Goal: Register for event/course

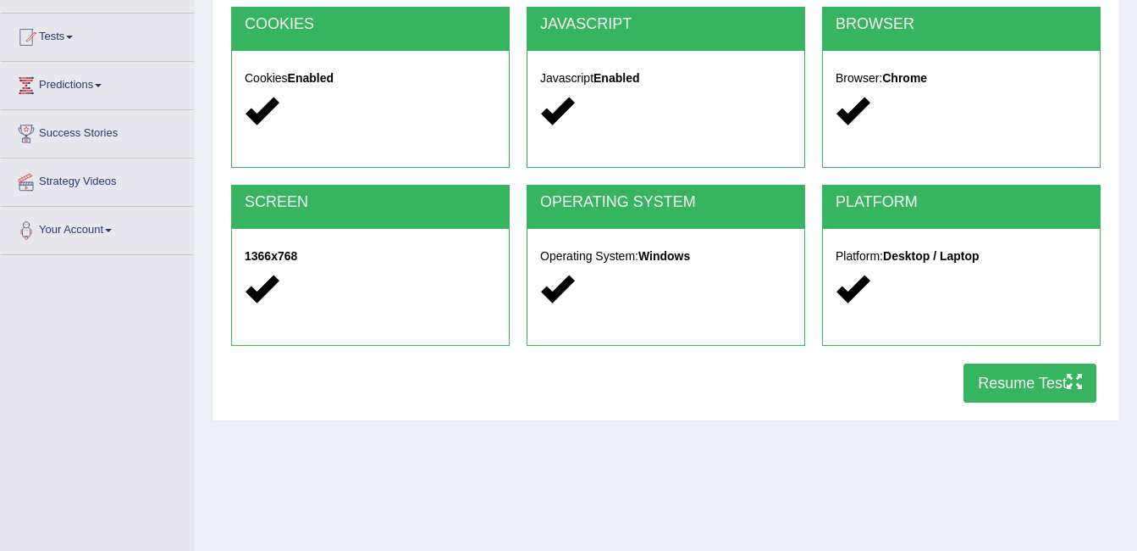
scroll to position [164, 0]
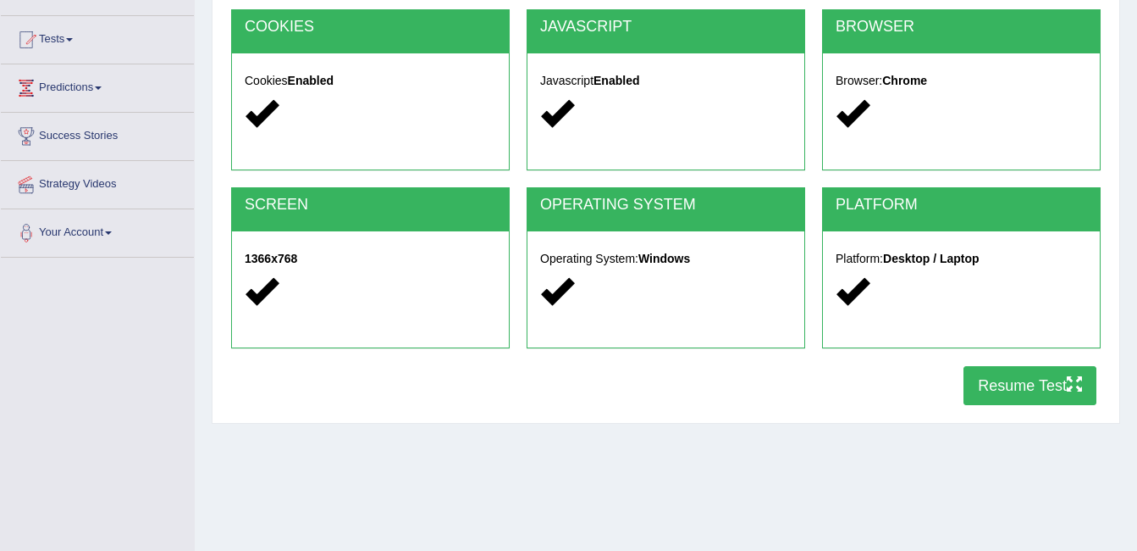
click at [102, 49] on link "Tests" at bounding box center [97, 37] width 193 height 42
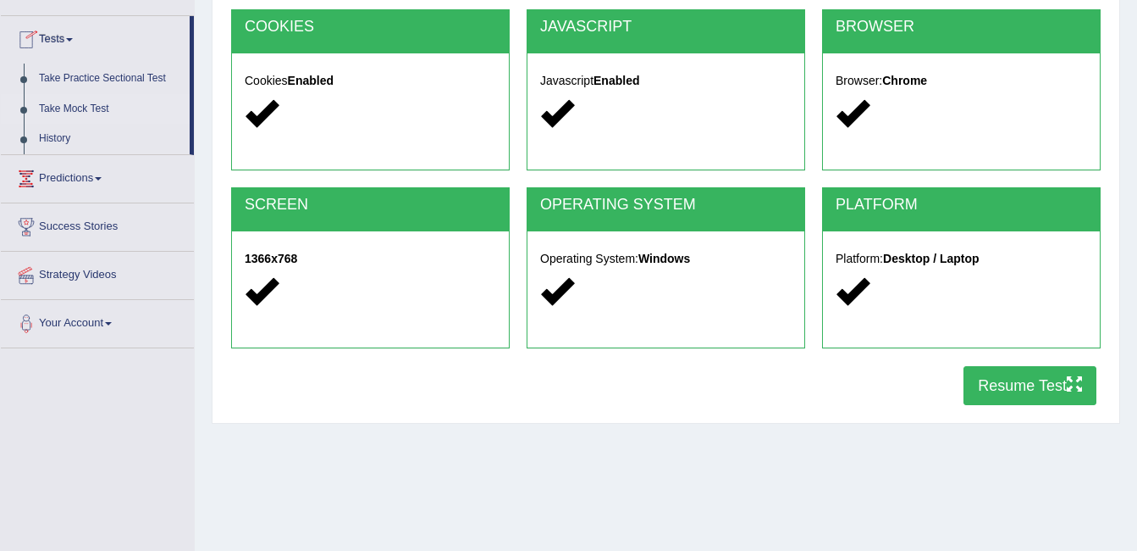
click at [106, 113] on link "Take Mock Test" at bounding box center [110, 109] width 158 height 30
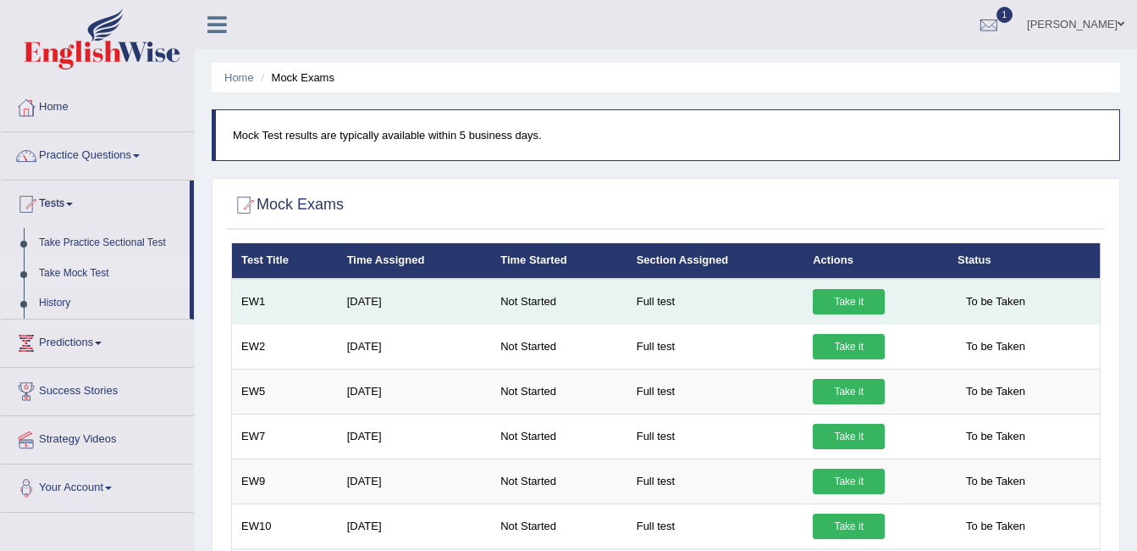
click at [498, 295] on td "Not Started" at bounding box center [559, 302] width 136 height 46
click at [862, 296] on link "Take it" at bounding box center [849, 301] width 72 height 25
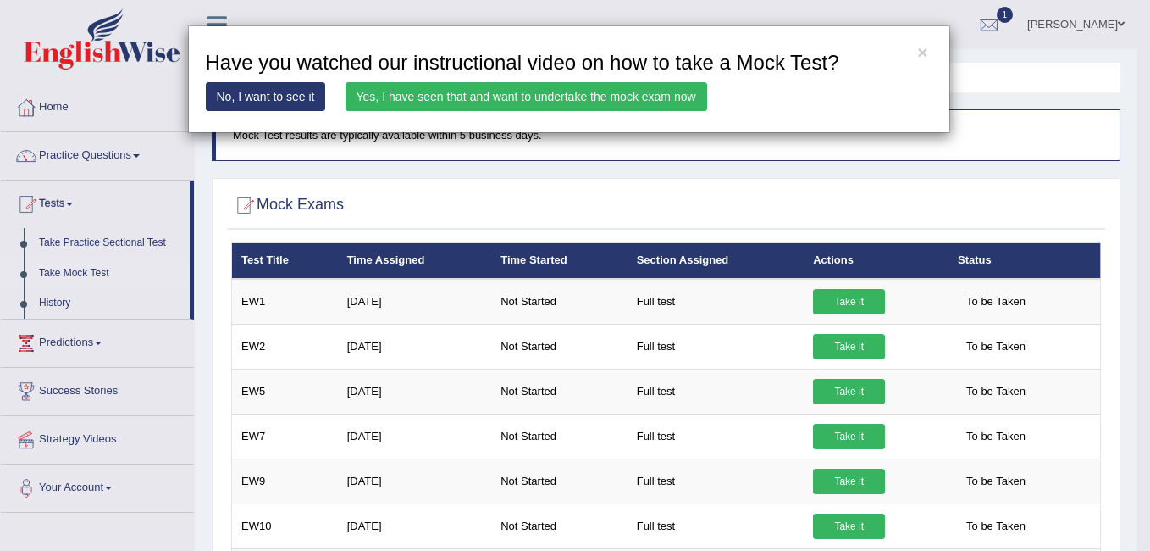
click at [627, 97] on link "Yes, I have seen that and want to undertake the mock exam now" at bounding box center [527, 96] width 362 height 29
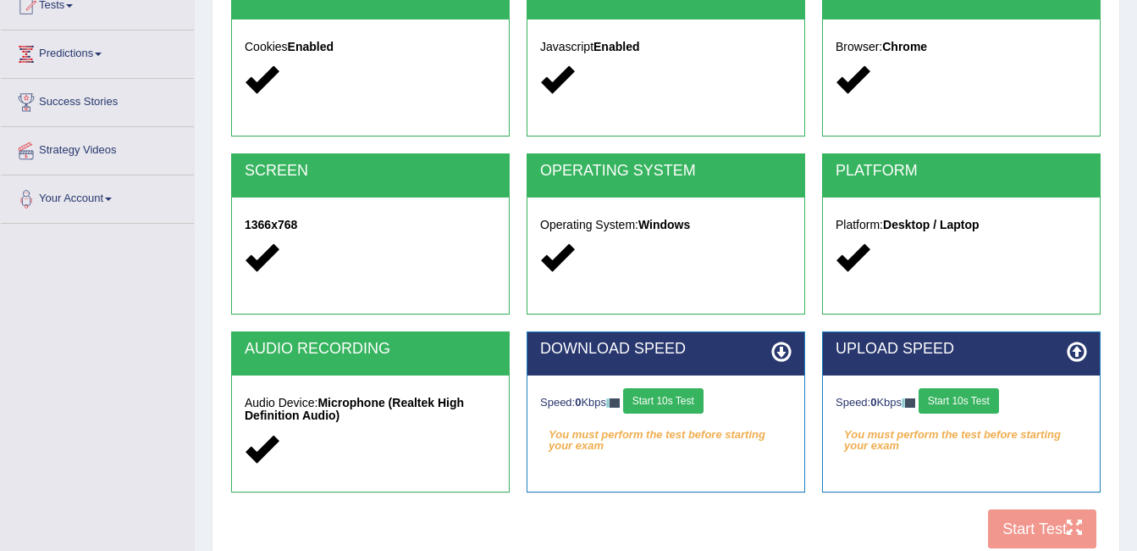
scroll to position [199, 0]
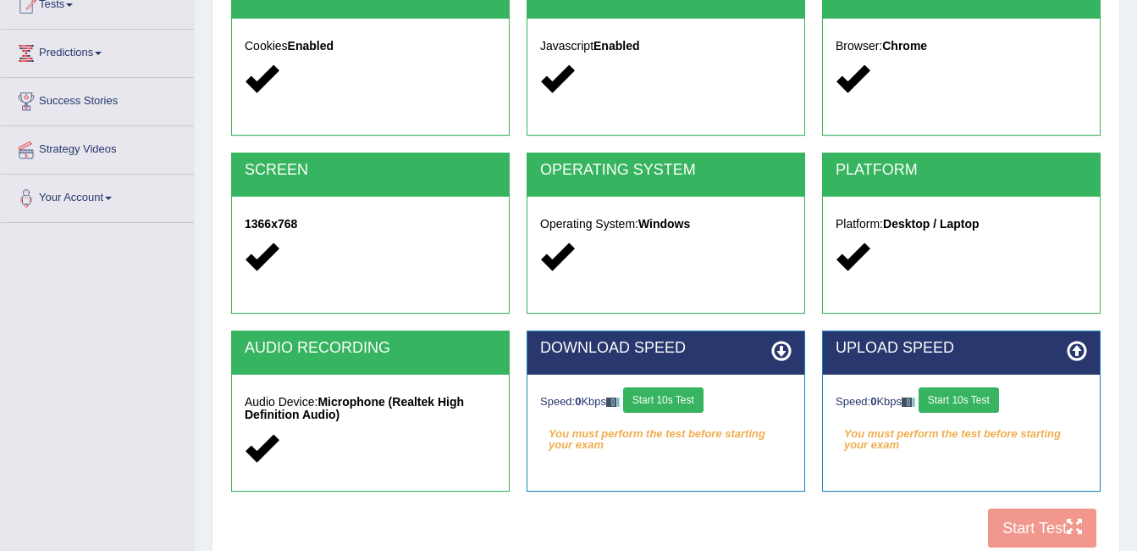
click at [780, 353] on icon at bounding box center [782, 350] width 20 height 20
click at [692, 410] on button "Start 10s Test" at bounding box center [663, 399] width 80 height 25
click at [962, 400] on button "Start 10s Test" at bounding box center [959, 399] width 80 height 25
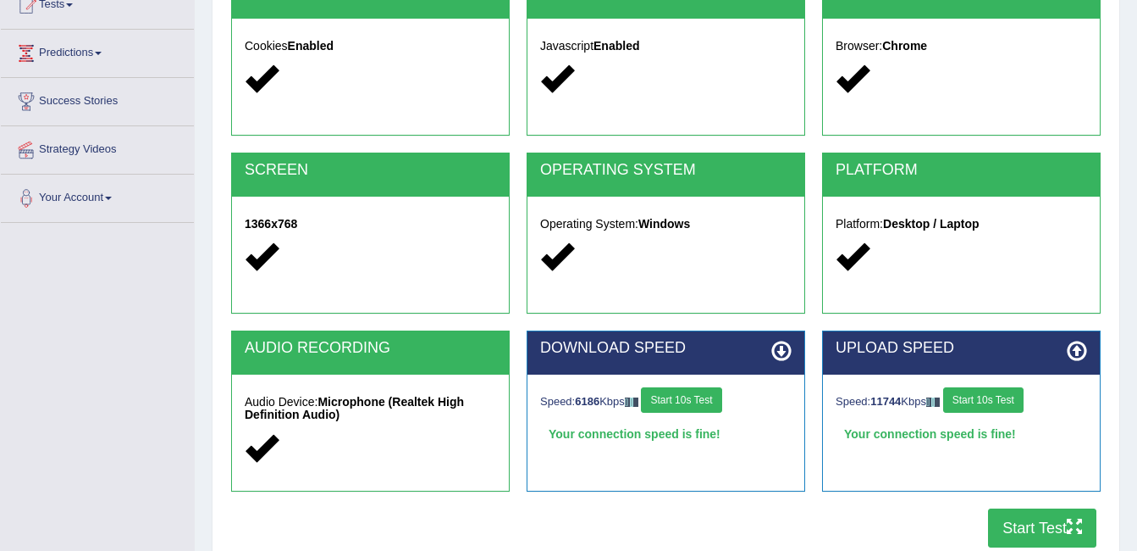
click at [1043, 529] on button "Start Test" at bounding box center [1042, 527] width 108 height 39
